Goal: Information Seeking & Learning: Check status

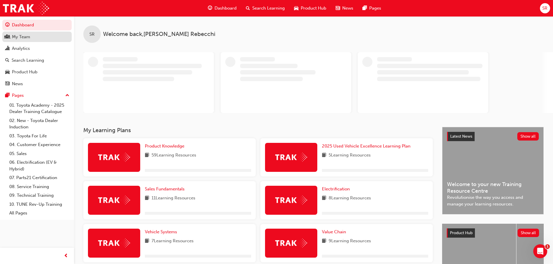
click at [23, 39] on div "My Team" at bounding box center [21, 37] width 18 height 7
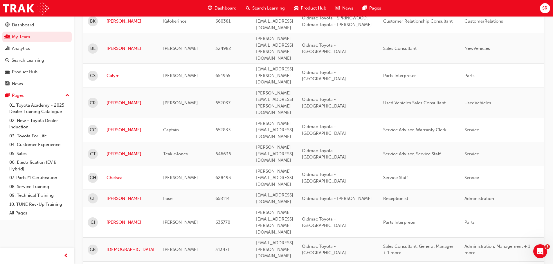
scroll to position [697, 0]
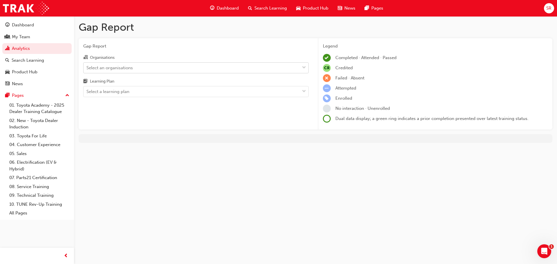
click at [261, 69] on div "Select an organisations" at bounding box center [192, 68] width 216 height 10
click at [87, 69] on input "Organisations Select an organisations" at bounding box center [86, 67] width 1 height 5
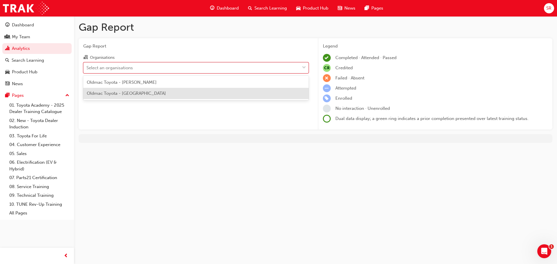
click at [180, 90] on div "Oldmac Toyota - [GEOGRAPHIC_DATA]" at bounding box center [195, 93] width 225 height 11
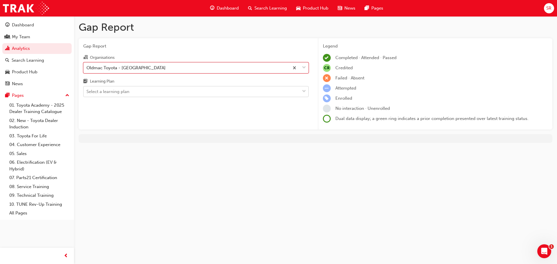
click at [178, 90] on div "Select a learning plan" at bounding box center [192, 92] width 216 height 10
click at [87, 90] on input "Learning Plan Select a learning plan" at bounding box center [86, 91] width 1 height 5
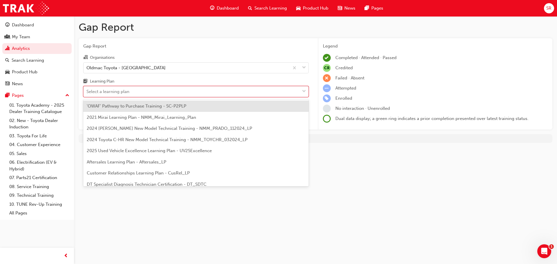
click at [181, 107] on span "'OWAF' Pathway to Purchase Training - SC-P2PLP" at bounding box center [136, 106] width 99 height 5
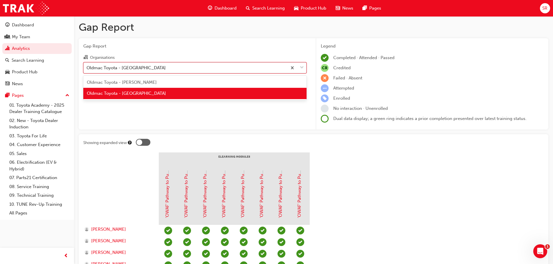
click at [161, 67] on div "Oldmac Toyota - [GEOGRAPHIC_DATA]" at bounding box center [185, 68] width 203 height 10
click at [87, 67] on input "Organisations option Oldmac Toyota - SPRINGWOOD, selected. option Oldmac Toyota…" at bounding box center [86, 67] width 1 height 5
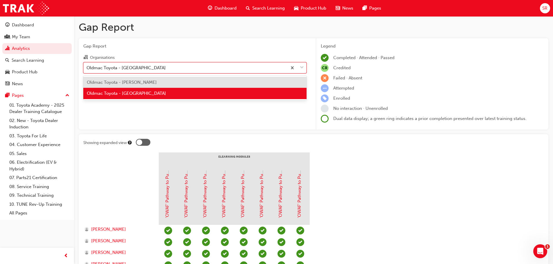
click at [158, 82] on div "Oldmac Toyota - [PERSON_NAME]" at bounding box center [194, 82] width 223 height 11
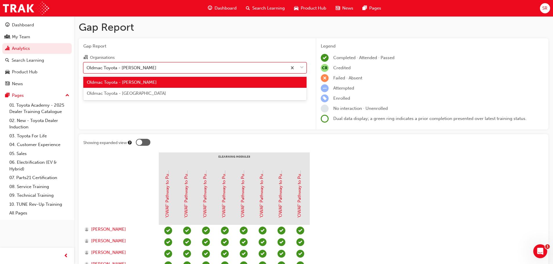
click at [152, 71] on div "Oldmac Toyota - [PERSON_NAME]" at bounding box center [185, 68] width 203 height 10
click at [87, 70] on input "Organisations option Oldmac Toyota - [PERSON_NAME], selected. option Oldmac Toy…" at bounding box center [86, 67] width 1 height 5
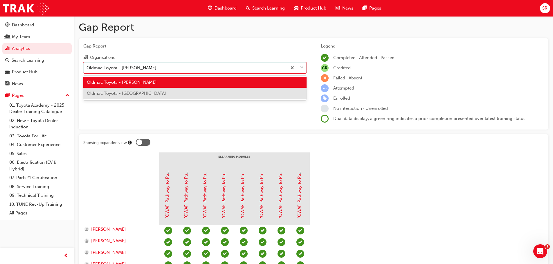
click at [150, 92] on span "Oldmac Toyota - [GEOGRAPHIC_DATA]" at bounding box center [126, 93] width 79 height 5
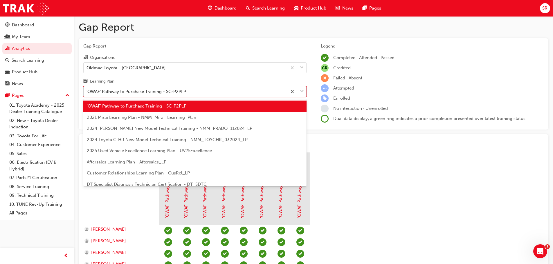
click at [199, 93] on div "'OWAF' Pathway to Purchase Training - SC-P2PLP" at bounding box center [185, 92] width 203 height 10
click at [87, 93] on input "Learning Plan option 'OWAF' Pathway to Purchase Training - SC-P2PLP, selected. …" at bounding box center [86, 91] width 1 height 5
click at [198, 106] on div "'OWAF' Pathway to Purchase Training - SC-P2PLP" at bounding box center [194, 106] width 223 height 11
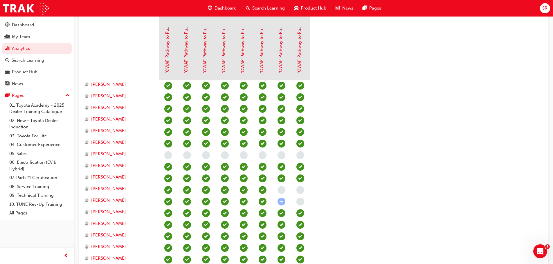
scroll to position [195, 0]
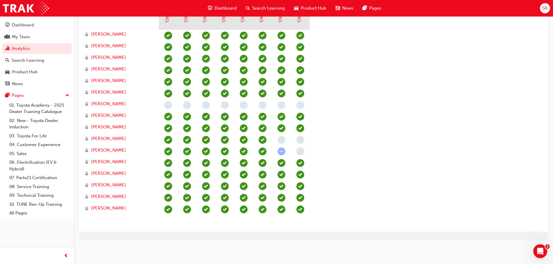
click at [419, 66] on section "eLearning Modules 'OWAF' Pathway to Purchase - Introduction to the Training Pro…" at bounding box center [313, 92] width 460 height 270
